Goal: Task Accomplishment & Management: Complete application form

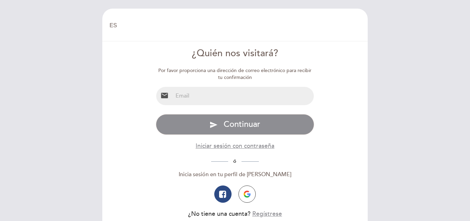
select select "es"
click at [221, 100] on input "email" at bounding box center [243, 96] width 141 height 18
type input "[EMAIL_ADDRESS][PERSON_NAME][DOMAIN_NAME]"
click at [140, 121] on form "¿Quién nos visitará? Por favor proporciona una dirección de correo electrónico …" at bounding box center [235, 140] width 256 height 186
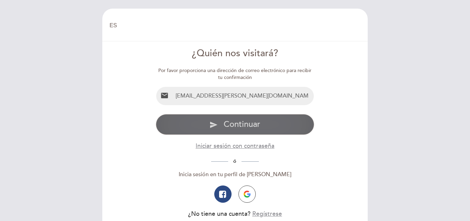
click at [252, 127] on span "Continuar" at bounding box center [241, 124] width 37 height 10
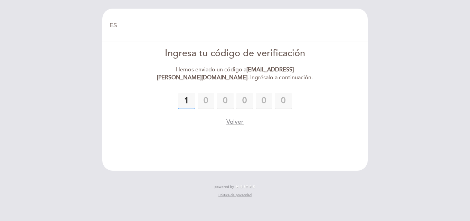
type input "1"
type input "2"
type input "9"
type input "1"
type input "5"
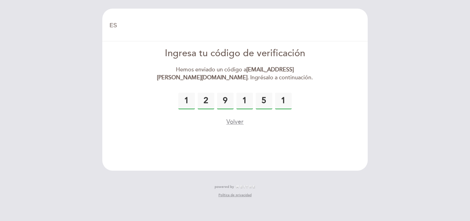
type input "1"
